Goal: Information Seeking & Learning: Learn about a topic

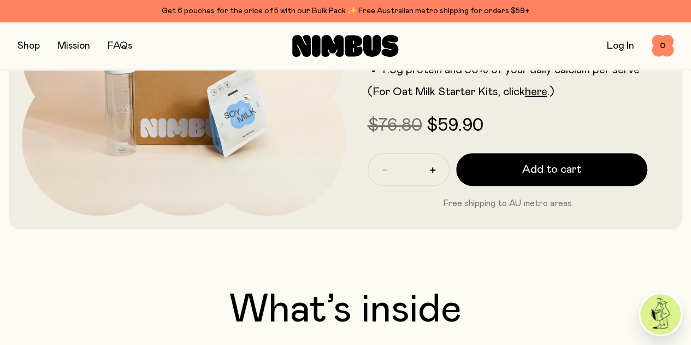
scroll to position [95, 0]
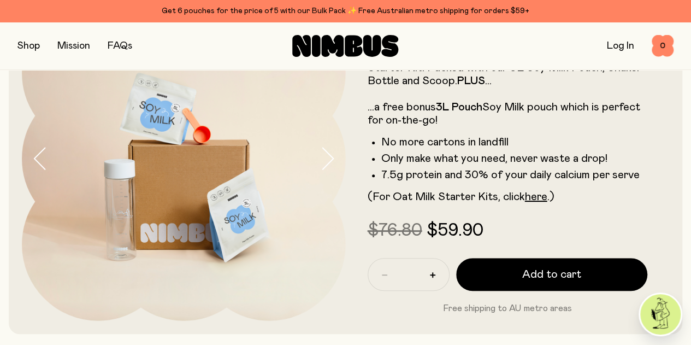
click at [320, 168] on icon "button" at bounding box center [327, 158] width 15 height 23
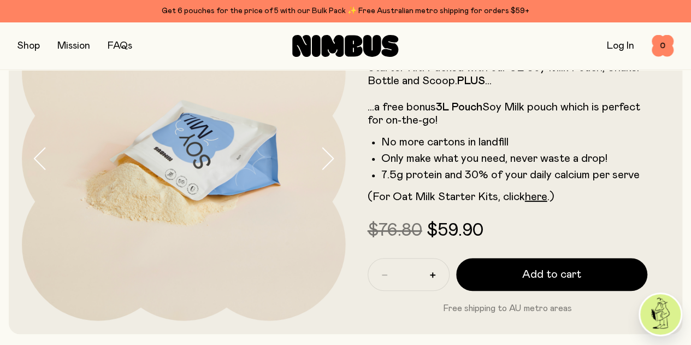
click at [320, 168] on icon "button" at bounding box center [327, 158] width 15 height 23
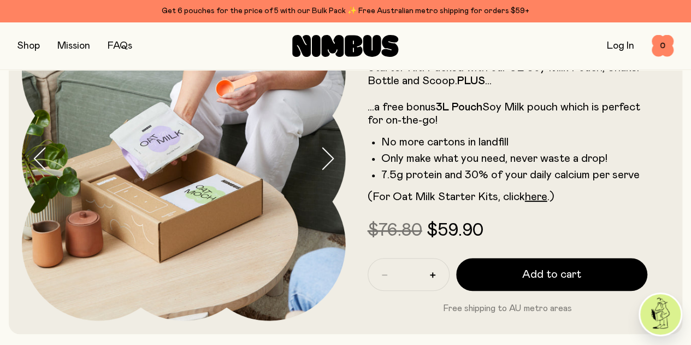
click at [320, 168] on icon "button" at bounding box center [327, 158] width 15 height 23
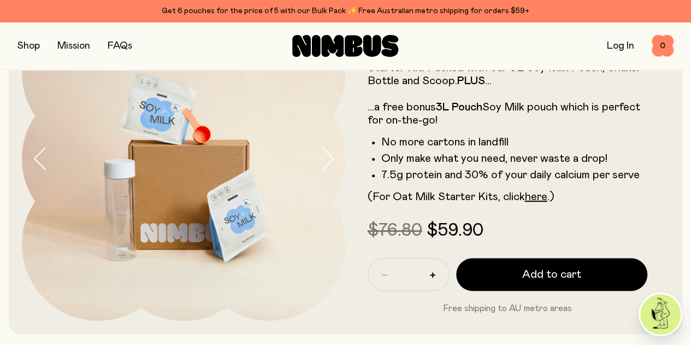
click at [320, 168] on icon "button" at bounding box center [327, 158] width 15 height 23
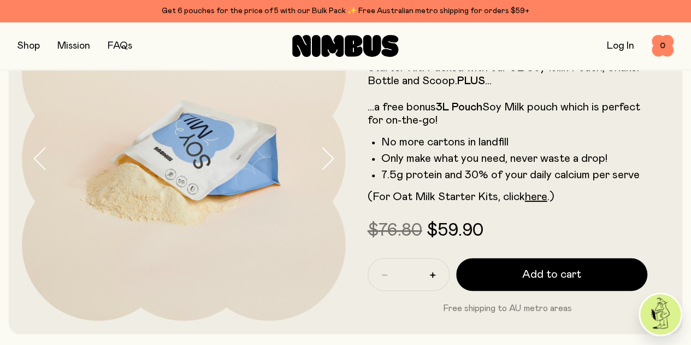
click at [28, 49] on button "button" at bounding box center [28, 45] width 22 height 15
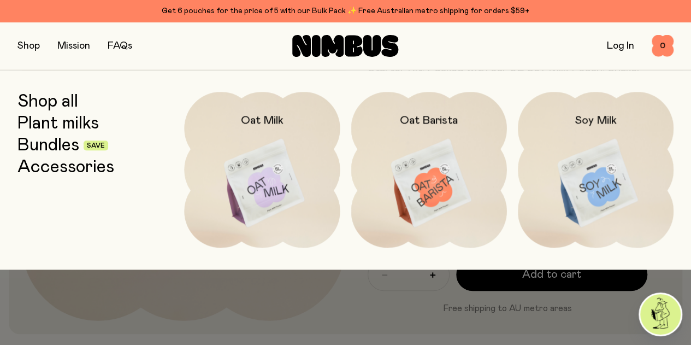
click at [599, 193] on img at bounding box center [596, 183] width 156 height 183
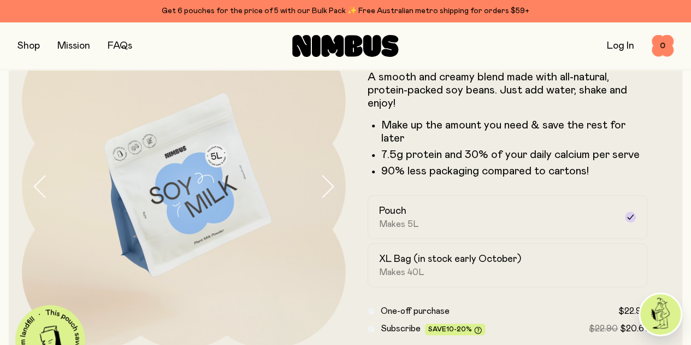
scroll to position [74, 0]
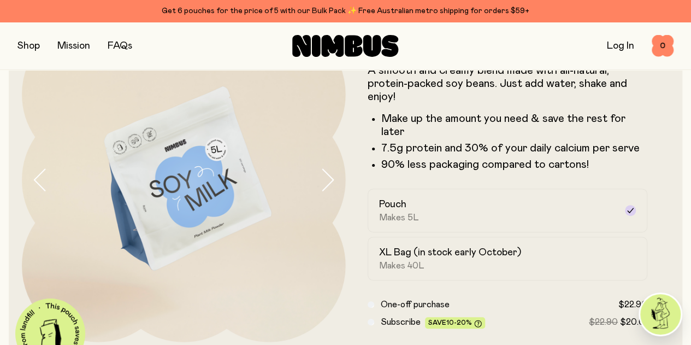
click at [320, 191] on icon "button" at bounding box center [327, 179] width 15 height 23
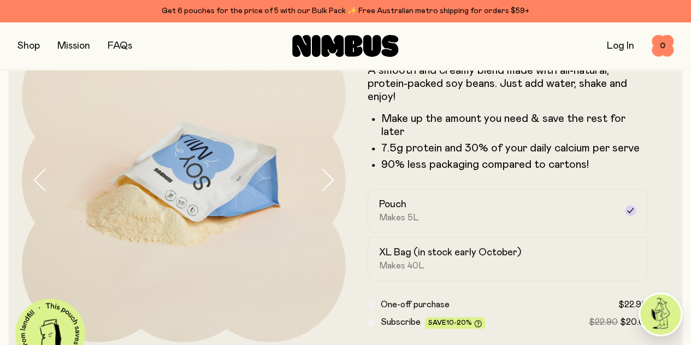
click at [320, 191] on icon "button" at bounding box center [327, 179] width 15 height 23
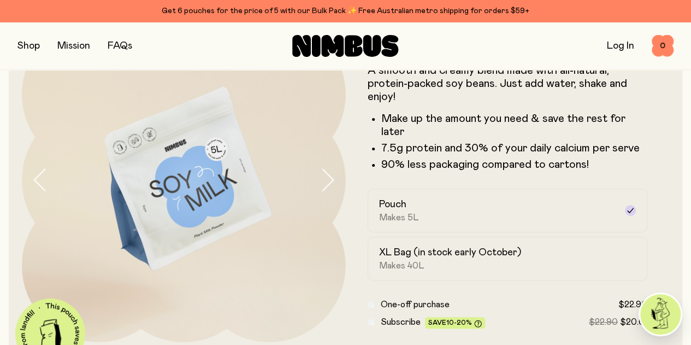
click at [320, 191] on icon "button" at bounding box center [327, 179] width 15 height 23
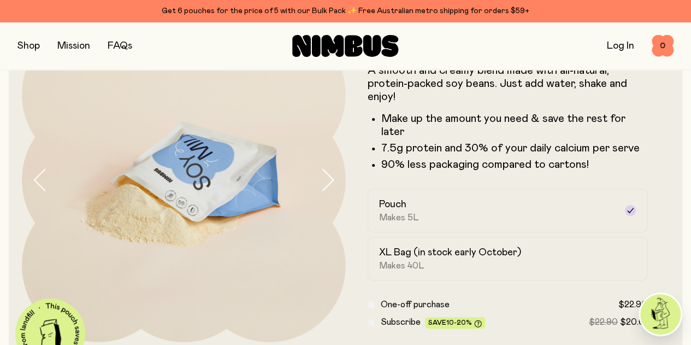
click at [320, 191] on icon "button" at bounding box center [327, 179] width 15 height 23
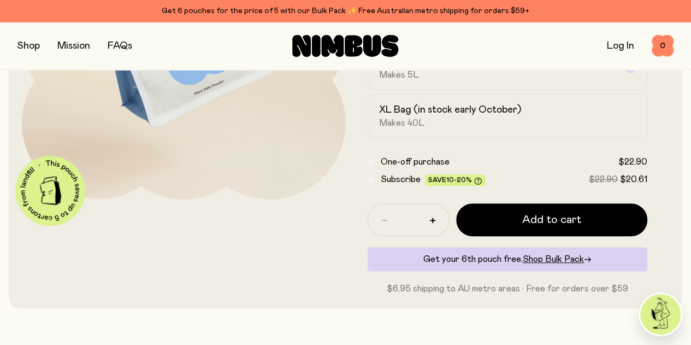
scroll to position [256, 0]
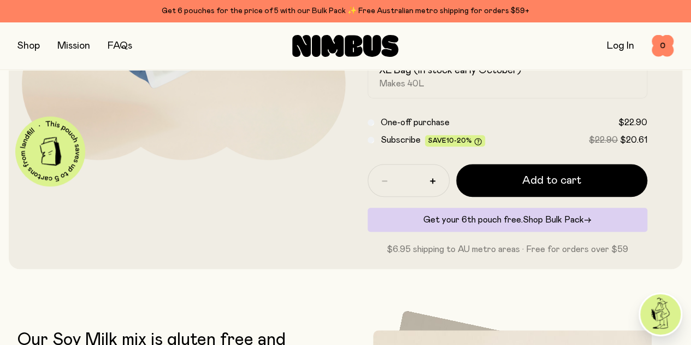
click at [559, 224] on span "Shop Bulk Pack" at bounding box center [553, 219] width 61 height 9
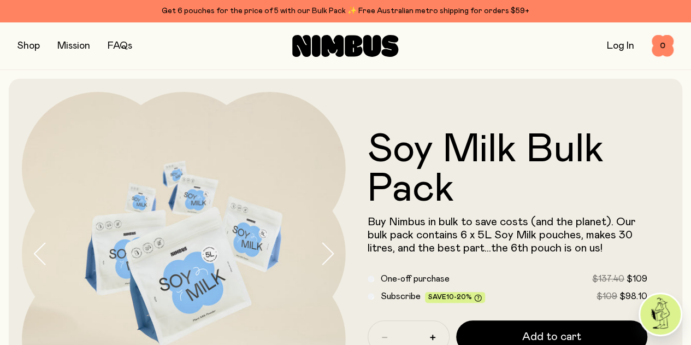
scroll to position [1, 0]
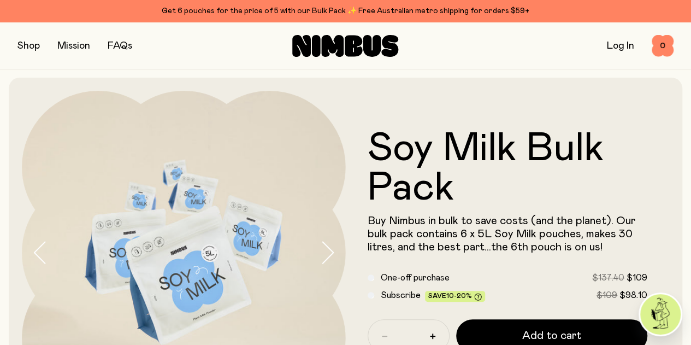
click at [32, 48] on button "button" at bounding box center [28, 45] width 22 height 15
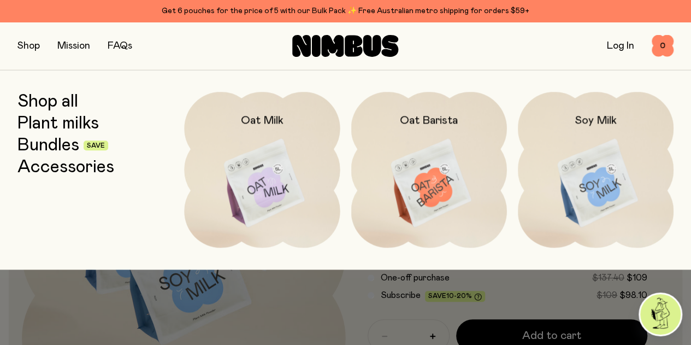
click at [577, 201] on img at bounding box center [596, 183] width 156 height 183
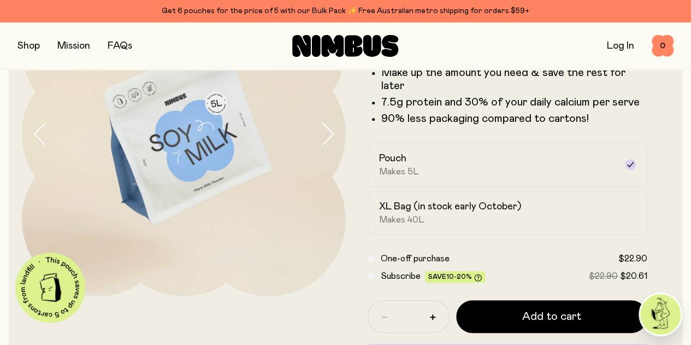
scroll to position [108, 0]
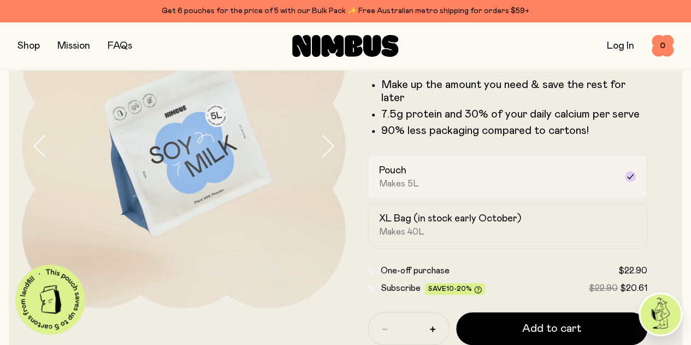
click at [627, 179] on icon at bounding box center [630, 176] width 6 height 5
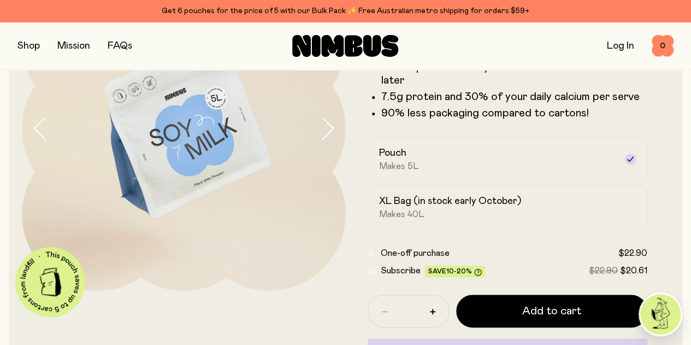
scroll to position [128, 0]
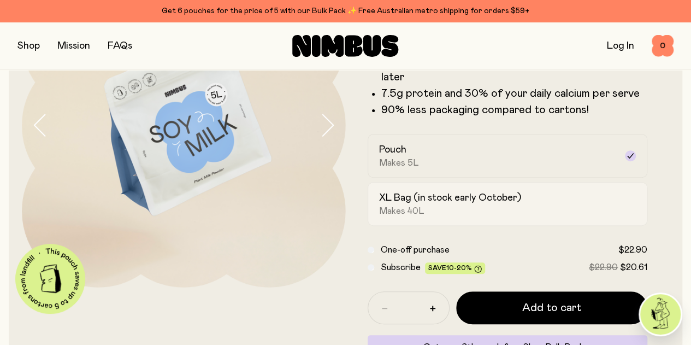
click at [410, 216] on span "Makes 40L" at bounding box center [401, 210] width 45 height 11
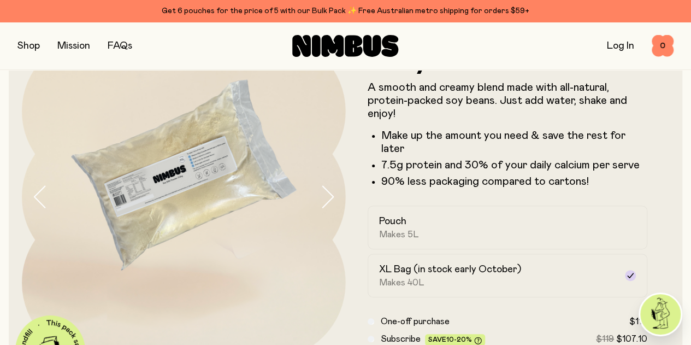
scroll to position [27, 0]
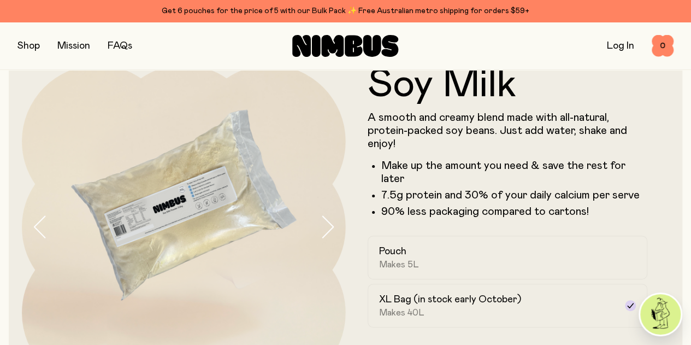
click at [29, 48] on button "button" at bounding box center [28, 45] width 22 height 15
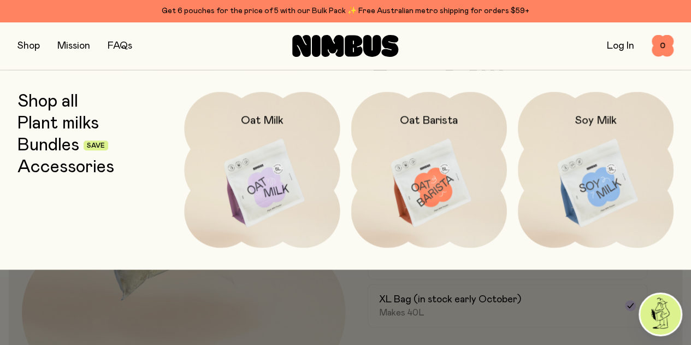
click at [63, 177] on link "Accessories" at bounding box center [65, 167] width 97 height 20
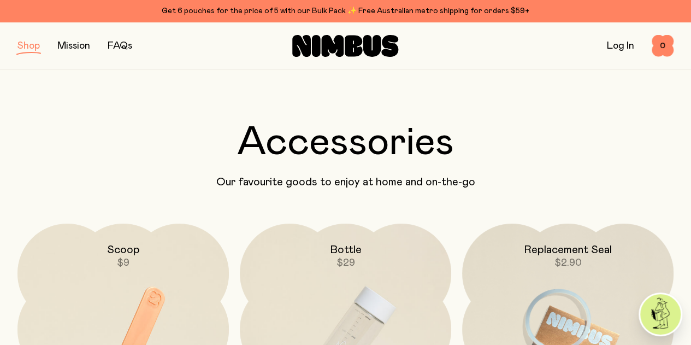
scroll to position [9, 0]
click at [121, 46] on link "FAQs" at bounding box center [120, 46] width 25 height 10
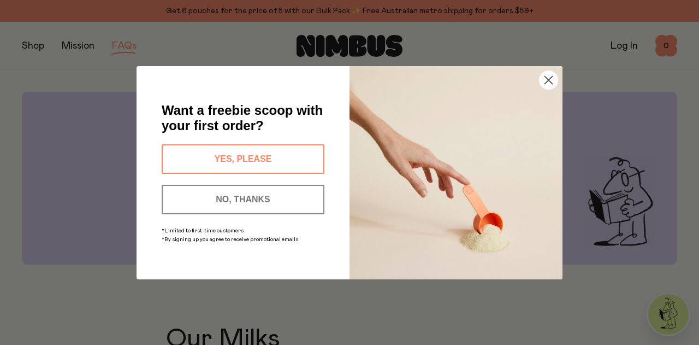
click at [239, 155] on button "YES, PLEASE" at bounding box center [243, 159] width 163 height 30
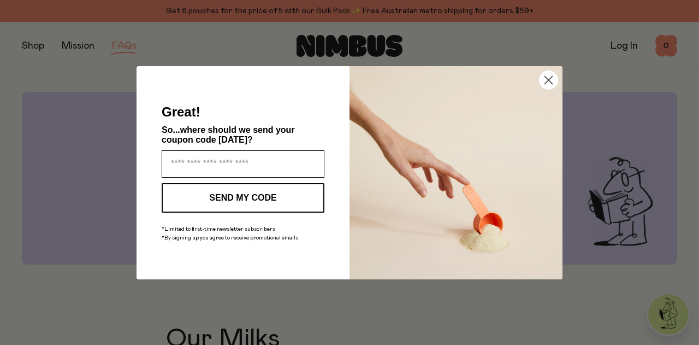
click at [239, 155] on input "Enter your email address" at bounding box center [243, 163] width 163 height 27
type input "**********"
click at [238, 198] on button "SEND MY CODE" at bounding box center [243, 198] width 163 height 30
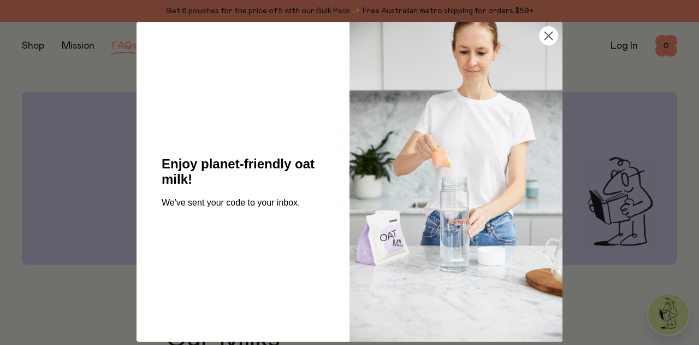
click at [544, 41] on circle "Close dialog" at bounding box center [549, 36] width 18 height 18
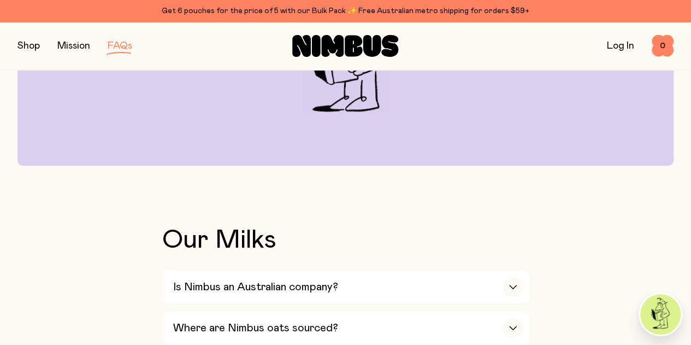
scroll to position [245, 0]
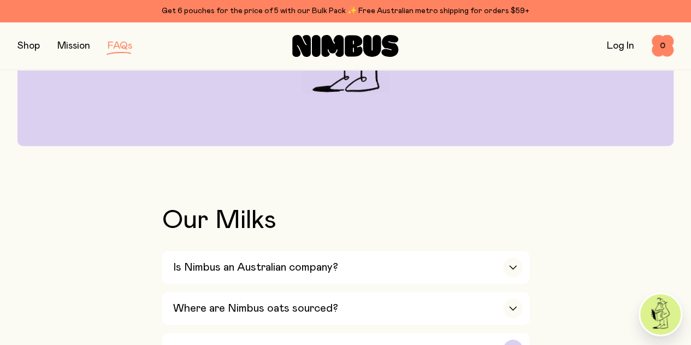
click at [514, 339] on div "button" at bounding box center [513, 349] width 20 height 20
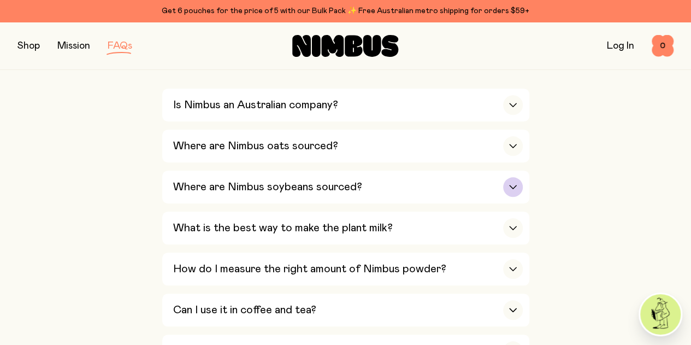
scroll to position [467, 0]
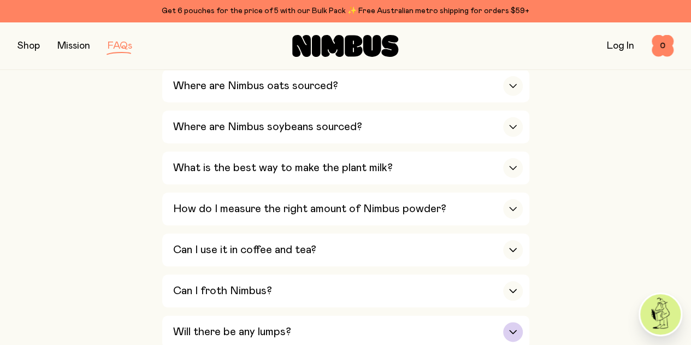
click at [508, 322] on div "button" at bounding box center [513, 332] width 20 height 20
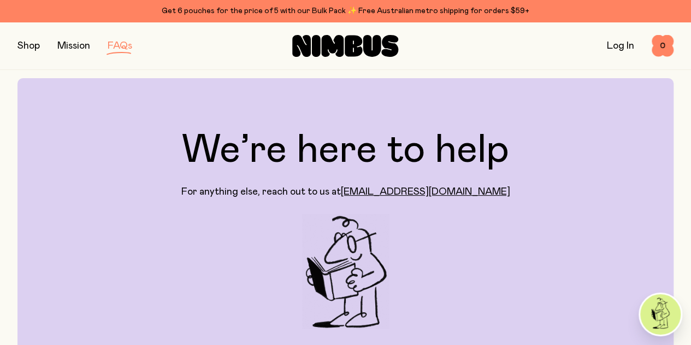
scroll to position [0, 0]
